Goal: Task Accomplishment & Management: Manage account settings

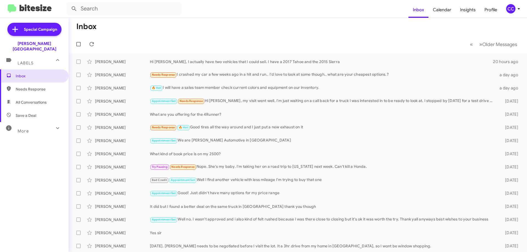
click at [40, 100] on span "All Conversations" at bounding box center [31, 102] width 31 height 5
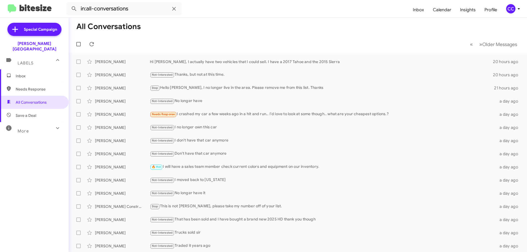
click at [30, 87] on span "Needs Response" at bounding box center [39, 89] width 47 height 5
type input "in:needs-response"
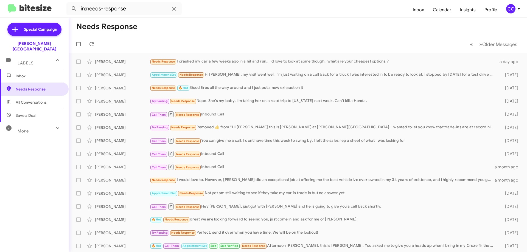
click at [23, 73] on span "Inbox" at bounding box center [39, 75] width 47 height 5
